Goal: Task Accomplishment & Management: Complete application form

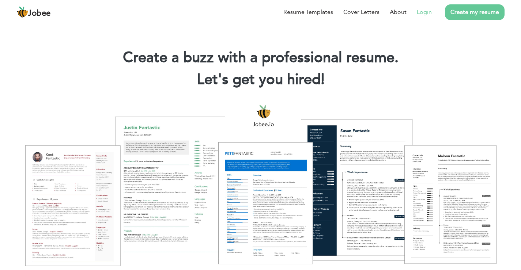
click at [423, 15] on link "Login" at bounding box center [424, 12] width 15 height 9
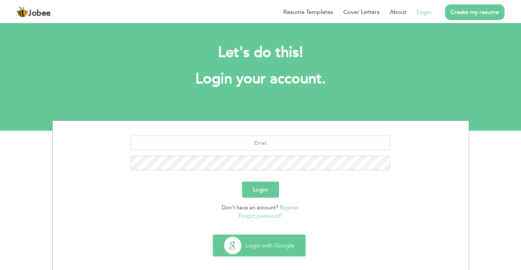
click at [270, 241] on button "Login with Google" at bounding box center [259, 245] width 92 height 21
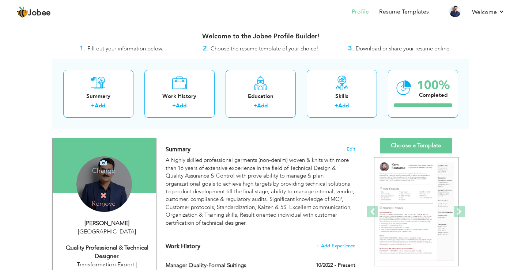
click at [108, 169] on h4 "Change" at bounding box center [104, 166] width 52 height 18
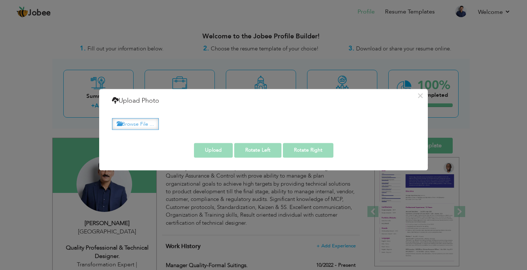
click at [137, 123] on label "Browse File ..." at bounding box center [135, 124] width 47 height 11
click at [0, 0] on input "Browse File ..." at bounding box center [0, 0] width 0 height 0
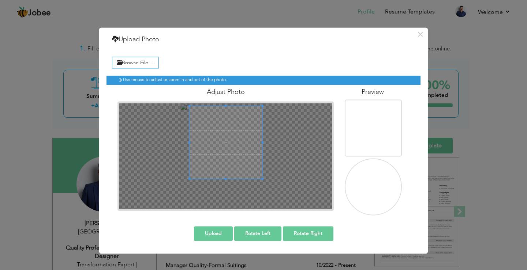
click at [233, 139] on span at bounding box center [226, 142] width 73 height 73
click at [268, 189] on div at bounding box center [225, 156] width 213 height 106
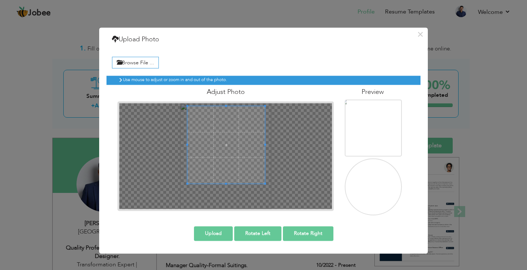
click at [245, 156] on span at bounding box center [226, 145] width 78 height 78
click at [222, 237] on button "Upload" at bounding box center [213, 234] width 39 height 15
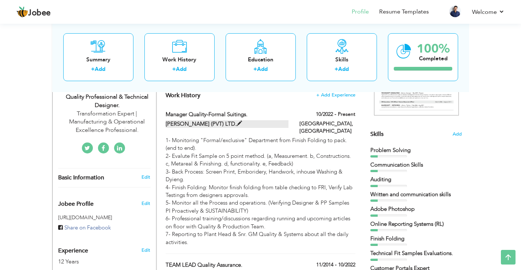
scroll to position [146, 0]
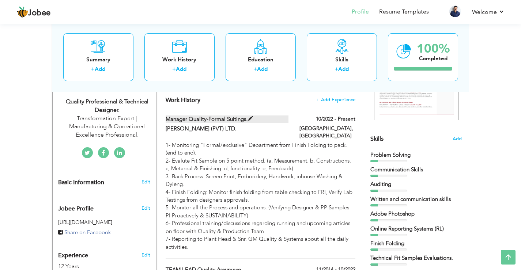
click at [250, 120] on span at bounding box center [250, 118] width 5 height 5
type input "Manager Quality-Formal Suitings."
type input "[PERSON_NAME] (PVT) LTD."
type input "10/2022"
type input "Pakistan"
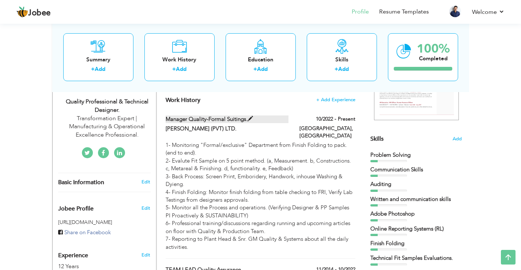
type input "Karachi"
checkbox input "true"
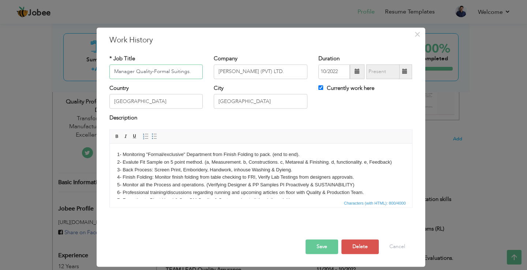
drag, startPoint x: 135, startPoint y: 71, endPoint x: 103, endPoint y: 72, distance: 32.2
click at [103, 72] on div "× Work History * Job Title Manager Quality-Formal Suitings. Company JUNAID JAMS…" at bounding box center [261, 147] width 329 height 240
type input "Lead Quality-Formal Suitings."
click at [324, 245] on button "Save" at bounding box center [322, 247] width 33 height 15
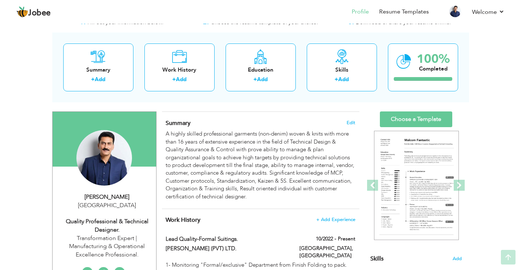
scroll to position [0, 0]
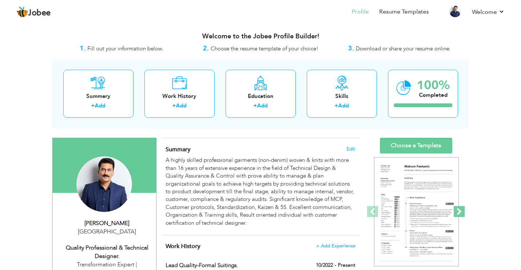
click at [457, 209] on span at bounding box center [459, 211] width 11 height 11
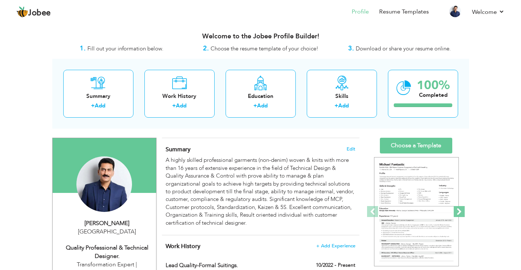
click at [457, 209] on span at bounding box center [459, 211] width 11 height 11
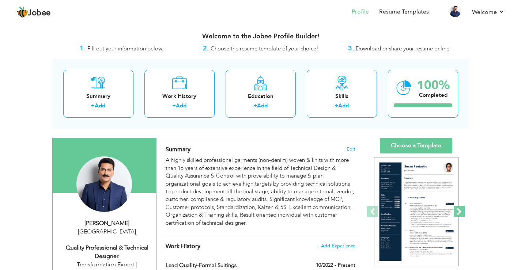
click at [457, 209] on span at bounding box center [459, 211] width 11 height 11
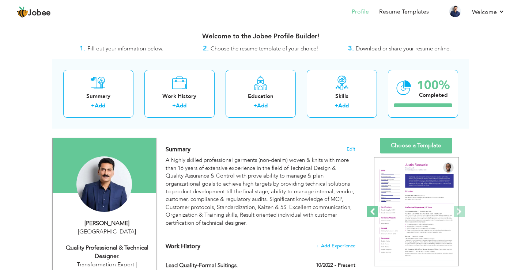
click at [376, 209] on span at bounding box center [372, 211] width 11 height 11
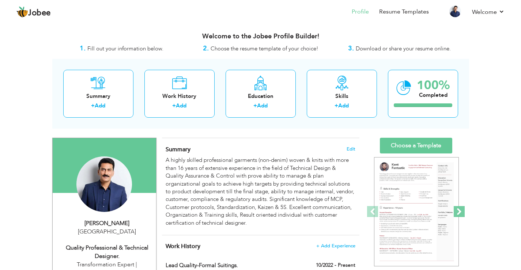
click at [461, 210] on span at bounding box center [459, 211] width 11 height 11
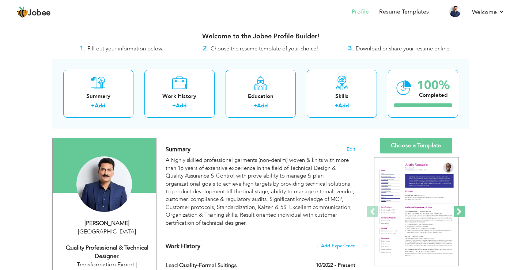
click at [461, 210] on span at bounding box center [459, 211] width 11 height 11
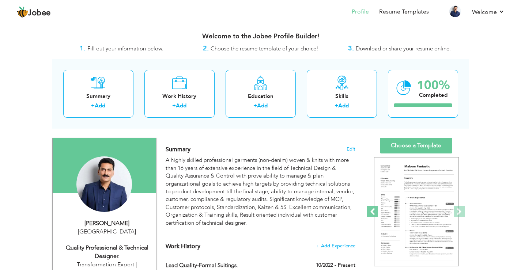
click at [371, 211] on span at bounding box center [372, 211] width 11 height 11
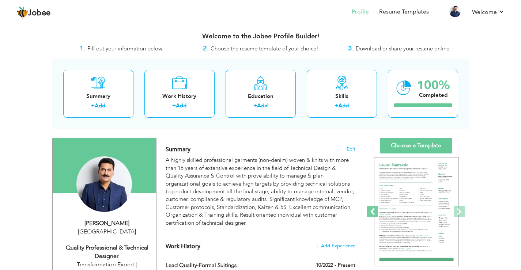
click at [371, 212] on span at bounding box center [372, 211] width 11 height 11
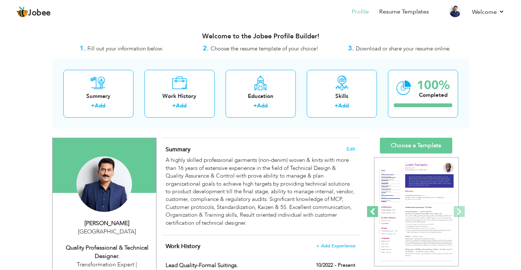
click at [371, 212] on span at bounding box center [372, 211] width 11 height 11
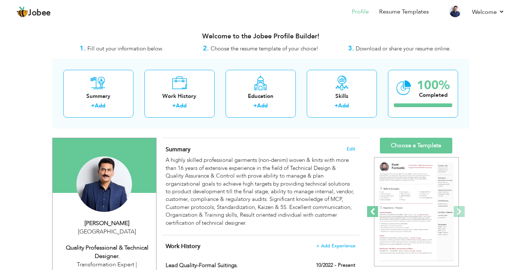
click at [371, 212] on span at bounding box center [372, 211] width 11 height 11
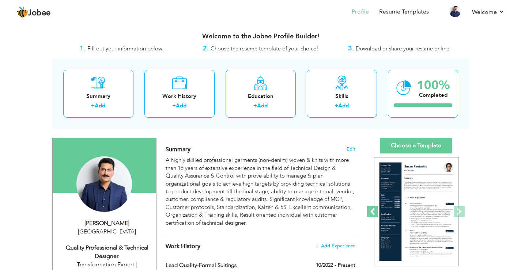
click at [371, 212] on span at bounding box center [372, 211] width 11 height 11
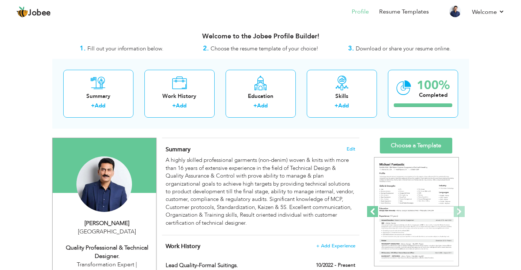
click at [371, 212] on span at bounding box center [372, 211] width 11 height 11
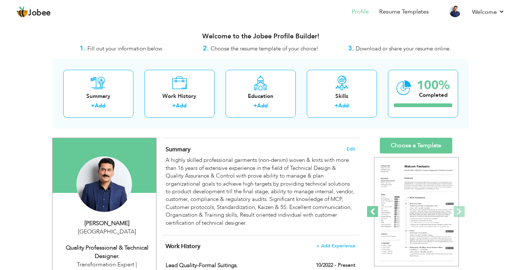
click at [371, 212] on span at bounding box center [372, 211] width 11 height 11
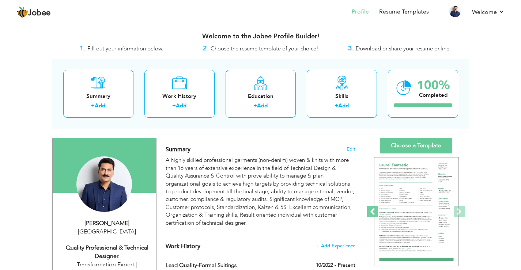
click at [371, 212] on span at bounding box center [372, 211] width 11 height 11
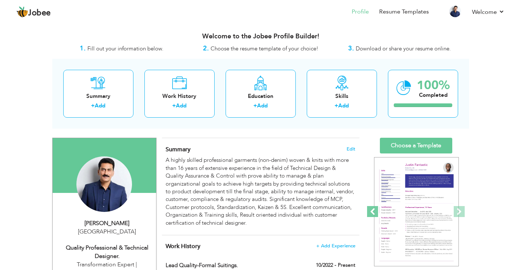
click at [371, 212] on span at bounding box center [372, 211] width 11 height 11
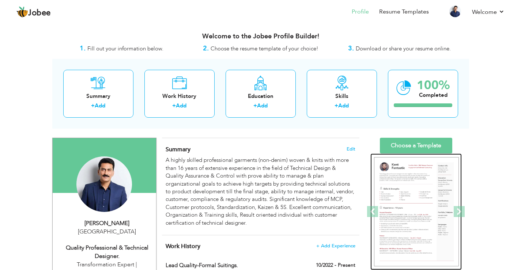
click at [427, 206] on img at bounding box center [416, 212] width 85 height 110
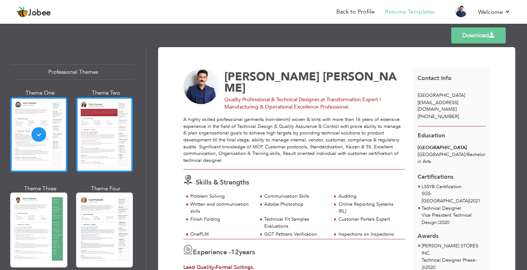
click at [119, 138] on div at bounding box center [104, 134] width 57 height 75
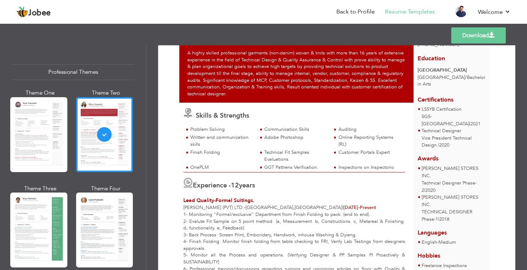
scroll to position [73, 0]
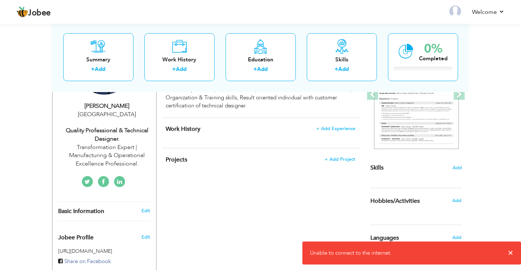
scroll to position [146, 0]
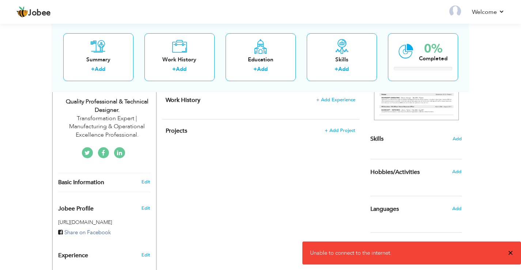
click at [511, 255] on span "×" at bounding box center [510, 253] width 5 height 7
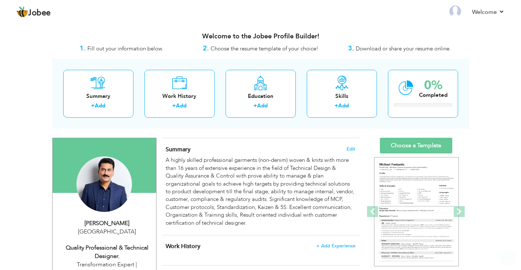
scroll to position [39, 0]
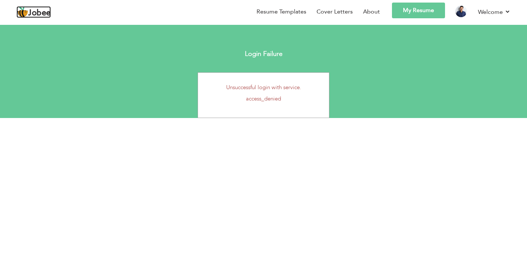
click at [33, 14] on span "Jobee" at bounding box center [39, 13] width 23 height 8
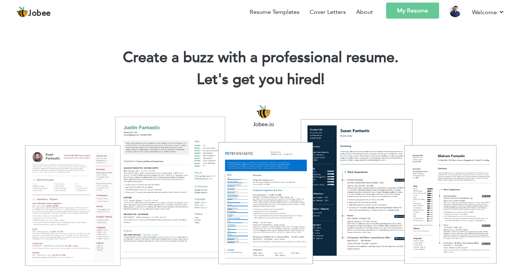
click at [404, 12] on link "My Resume" at bounding box center [412, 11] width 53 height 16
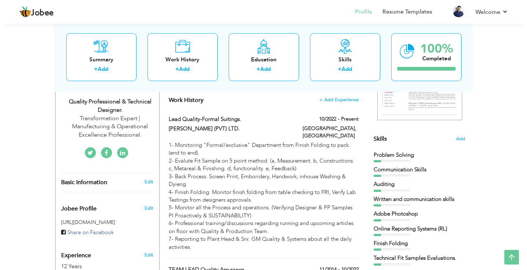
scroll to position [171, 0]
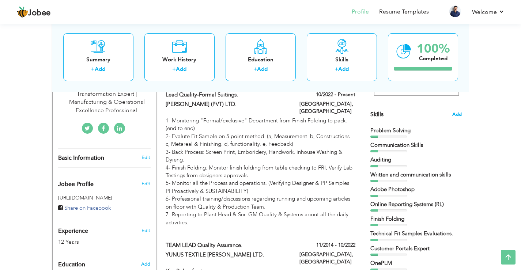
click at [456, 113] on span "Add" at bounding box center [458, 114] width 10 height 7
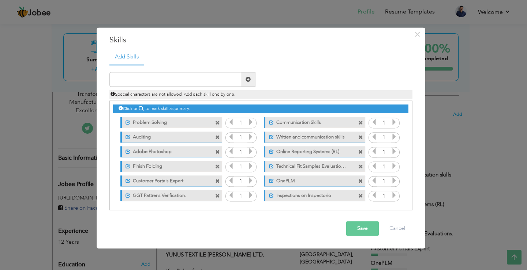
click at [216, 137] on span at bounding box center [217, 137] width 5 height 5
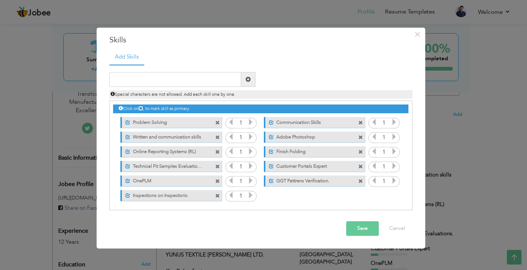
click at [201, 152] on label "Online Reporting Systems (RL)" at bounding box center [166, 150] width 73 height 9
click at [184, 152] on label "Online Reporting Systems (RL)" at bounding box center [166, 150] width 74 height 9
click at [184, 152] on label "Online Reporting Systems (RL)" at bounding box center [166, 150] width 73 height 9
click at [184, 152] on label "Online Reporting Systems (RL)" at bounding box center [166, 150] width 74 height 9
click at [242, 152] on input "1" at bounding box center [241, 152] width 14 height 10
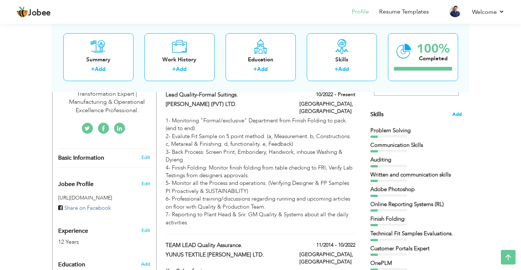
click at [460, 115] on span "Add" at bounding box center [458, 114] width 10 height 7
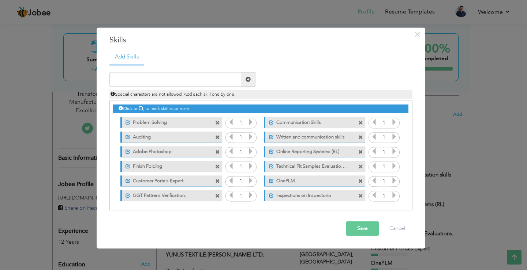
click at [217, 137] on span at bounding box center [217, 137] width 5 height 5
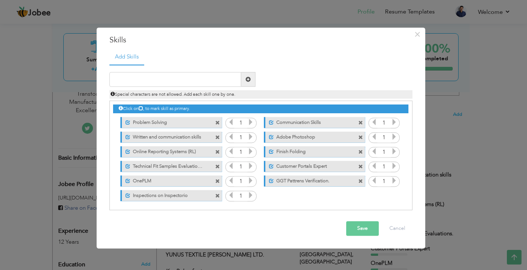
scroll to position [2, 0]
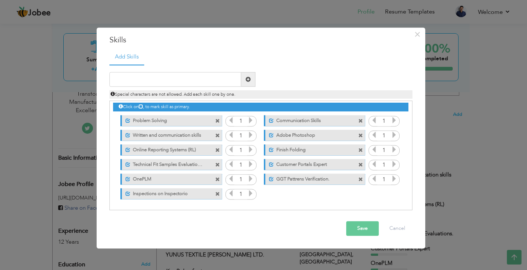
click at [216, 194] on span at bounding box center [217, 194] width 5 height 5
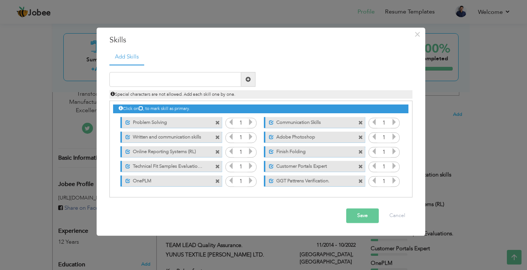
click at [360, 150] on span at bounding box center [360, 152] width 5 height 5
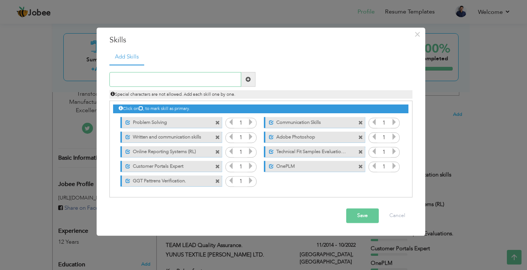
click at [178, 79] on input "text" at bounding box center [175, 79] width 132 height 15
type input "Quality Assurance"
click at [248, 80] on span at bounding box center [248, 79] width 5 height 5
click at [268, 181] on span at bounding box center [270, 181] width 5 height 5
click at [143, 77] on input "text" at bounding box center [175, 79] width 132 height 15
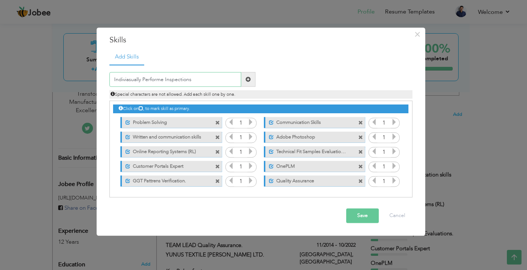
drag, startPoint x: 195, startPoint y: 81, endPoint x: 101, endPoint y: 85, distance: 94.1
click at [101, 85] on div "× Skills Add Skills Indiviasually Performe Inspections Duplicate entry" at bounding box center [261, 131] width 329 height 209
paste input "dually Perform"
type input "Individually Perform Inspections"
click at [250, 81] on span at bounding box center [248, 79] width 5 height 5
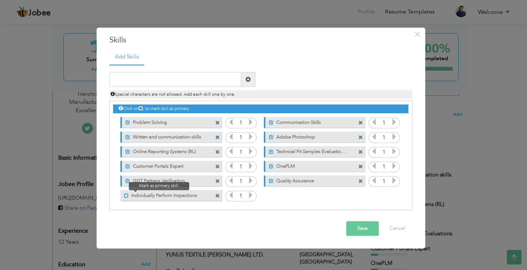
click at [127, 196] on span at bounding box center [126, 196] width 5 height 5
click at [144, 81] on input "text" at bounding box center [175, 79] width 132 height 15
type input "Factory Complience Audit"
click at [246, 81] on span at bounding box center [248, 79] width 5 height 5
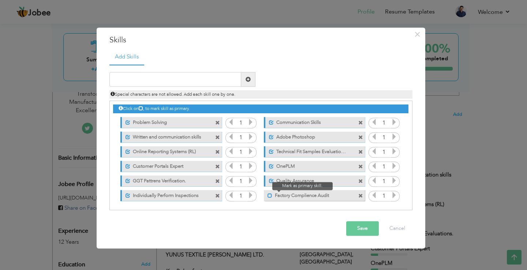
click at [269, 195] on span at bounding box center [270, 196] width 5 height 5
click at [146, 76] on input "text" at bounding box center [175, 79] width 132 height 15
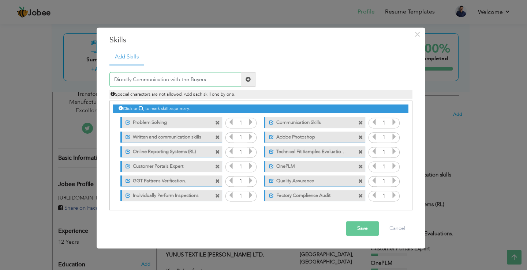
type input "Directly Communication with the Buyers"
click at [249, 78] on span at bounding box center [248, 79] width 5 height 5
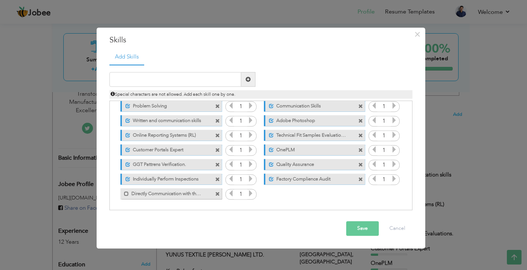
click at [161, 192] on label "Directly Communication with the Buyers" at bounding box center [166, 192] width 74 height 9
click at [352, 229] on button "Save" at bounding box center [362, 229] width 33 height 15
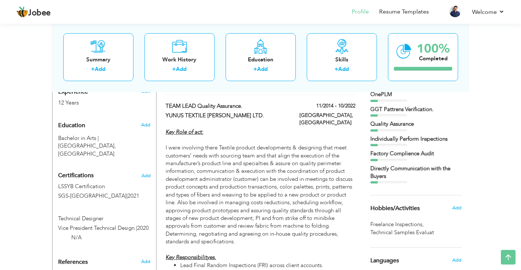
scroll to position [317, 0]
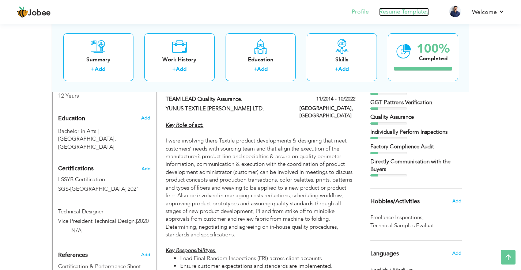
click at [405, 13] on link "Resume Templates" at bounding box center [404, 12] width 50 height 8
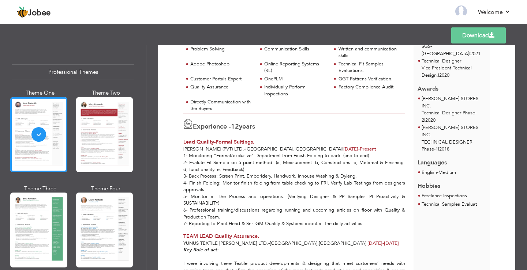
scroll to position [98, 0]
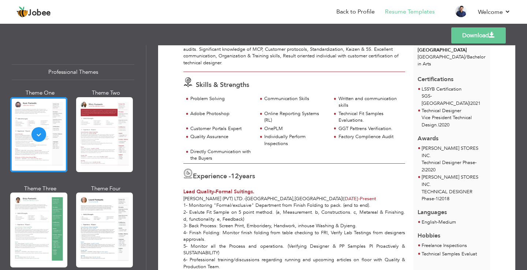
click at [463, 38] on link "Download" at bounding box center [478, 35] width 55 height 16
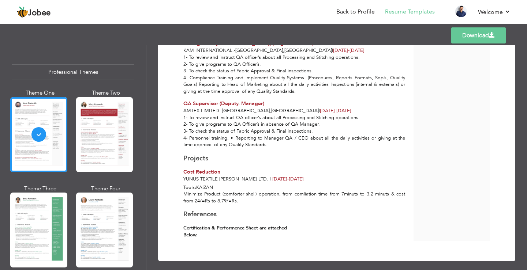
scroll to position [391, 0]
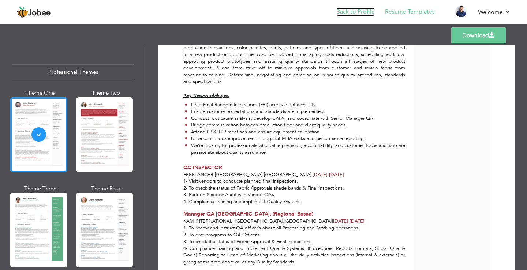
click at [369, 14] on link "Back to Profile" at bounding box center [355, 12] width 38 height 8
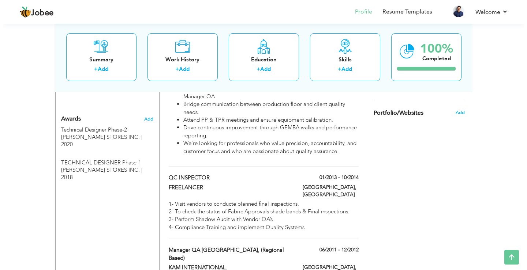
scroll to position [514, 0]
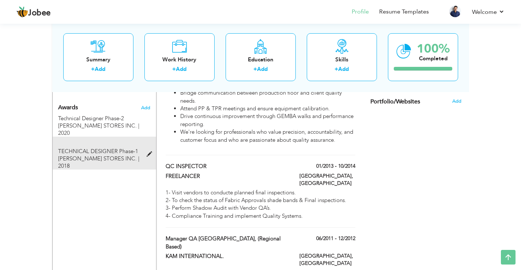
click at [150, 152] on span at bounding box center [151, 154] width 9 height 5
type input "TECHNICAL DESIGNER Phase-1"
type input "KOHL'S STORES INC."
type input "2018"
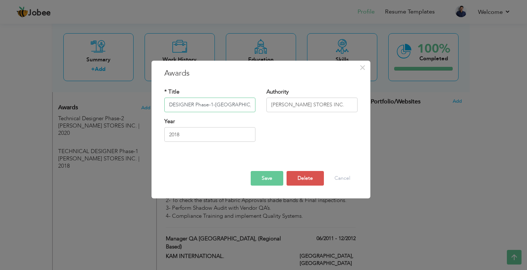
scroll to position [0, 31]
type input "TECHNICAL DESIGNER Phase-1-[GEOGRAPHIC_DATA]-[GEOGRAPHIC_DATA]."
click at [273, 180] on button "Save" at bounding box center [267, 178] width 33 height 15
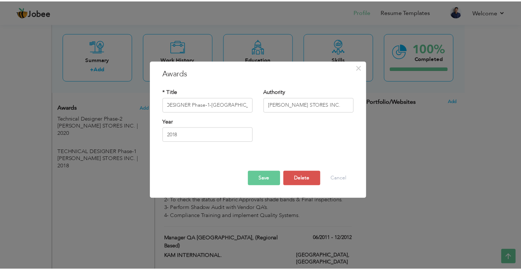
scroll to position [0, 0]
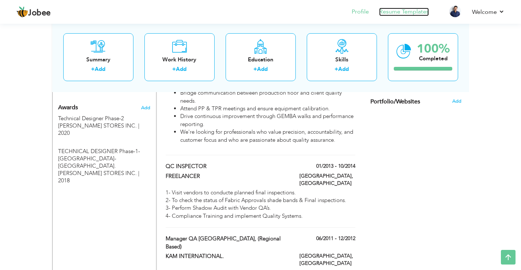
click at [402, 11] on link "Resume Templates" at bounding box center [404, 12] width 50 height 8
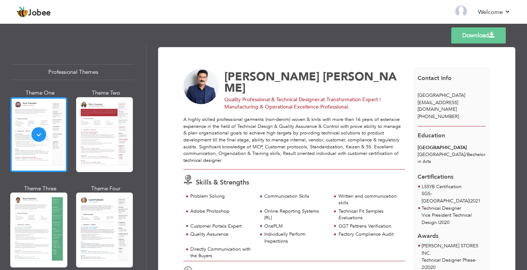
click at [478, 40] on link "Download" at bounding box center [478, 35] width 55 height 16
click at [31, 13] on span "Jobee" at bounding box center [39, 13] width 23 height 8
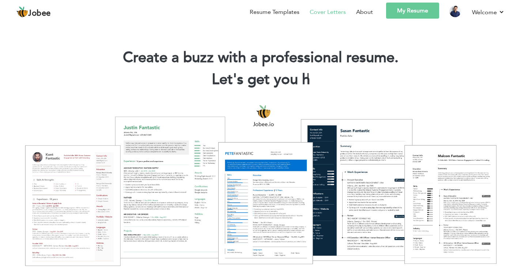
click at [324, 12] on link "Cover Letters" at bounding box center [328, 12] width 36 height 9
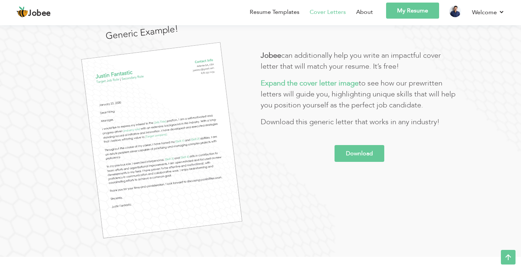
scroll to position [73, 0]
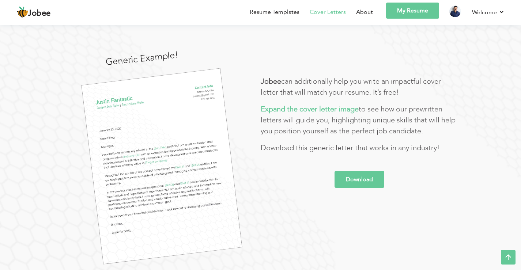
click at [365, 175] on link "Download" at bounding box center [360, 179] width 50 height 17
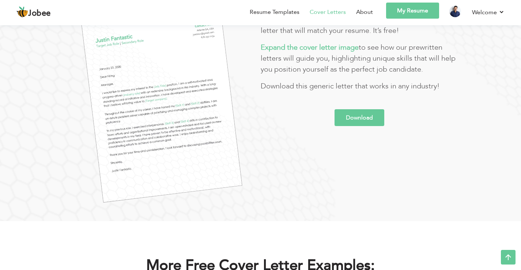
scroll to position [0, 0]
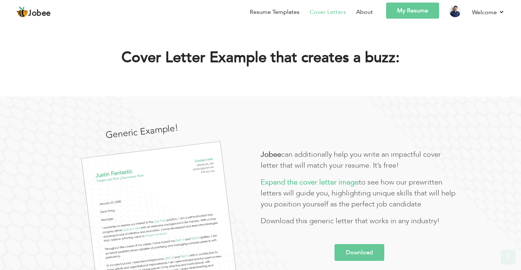
click at [404, 13] on link "My Resume" at bounding box center [412, 11] width 53 height 16
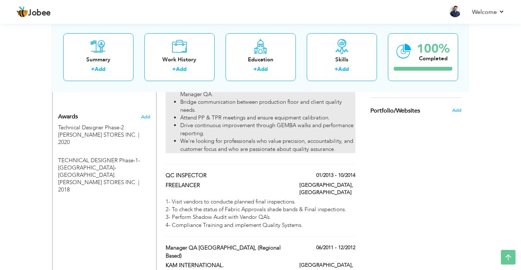
scroll to position [416, 0]
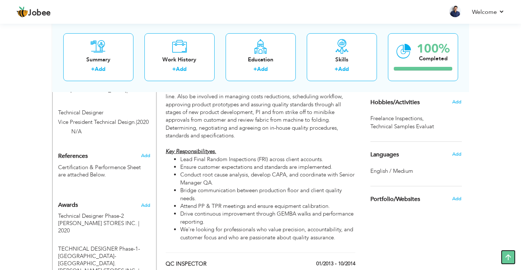
click at [512, 255] on icon at bounding box center [508, 257] width 15 height 15
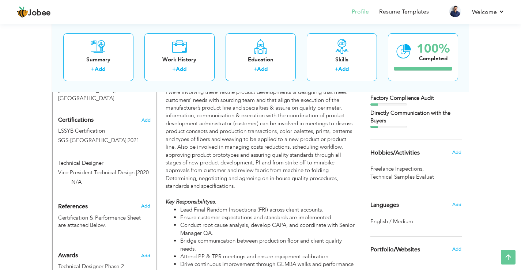
scroll to position [0, 0]
